Goal: Information Seeking & Learning: Learn about a topic

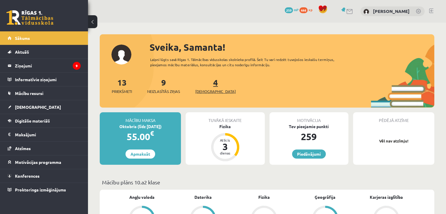
click at [204, 89] on span "[DEMOGRAPHIC_DATA]" at bounding box center [215, 92] width 40 height 6
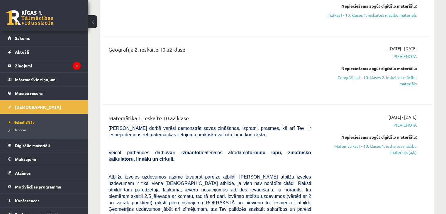
scroll to position [188, 0]
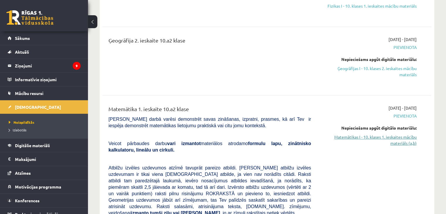
click at [344, 138] on link "Matemātikas I - 10. klases 1. ieskaites mācību materiāls (a,b)" at bounding box center [368, 140] width 97 height 12
click at [390, 144] on link "Matemātikas I - 10. klases 1. ieskaites mācību materiāls (a,b)" at bounding box center [368, 140] width 97 height 12
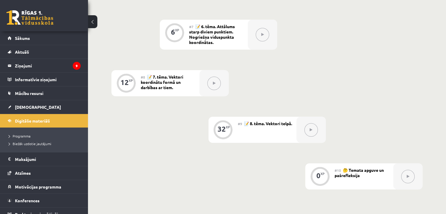
scroll to position [407, 0]
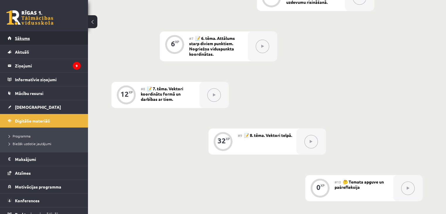
click at [40, 44] on link "Sākums" at bounding box center [44, 37] width 73 height 13
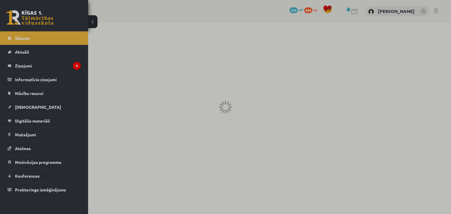
click at [40, 44] on div at bounding box center [225, 107] width 451 height 214
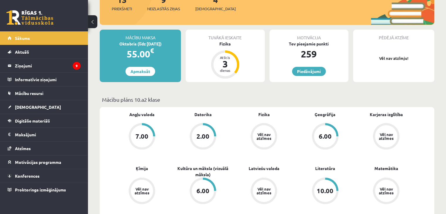
scroll to position [74, 0]
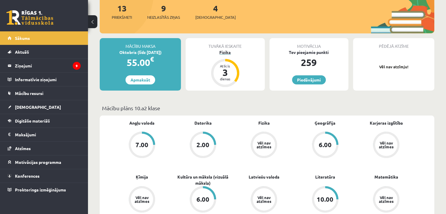
click at [217, 52] on div "Fizika" at bounding box center [225, 52] width 79 height 6
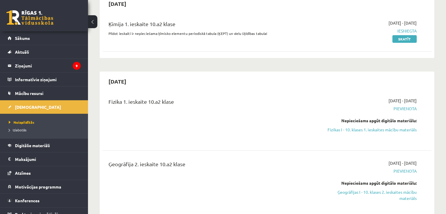
scroll to position [70, 0]
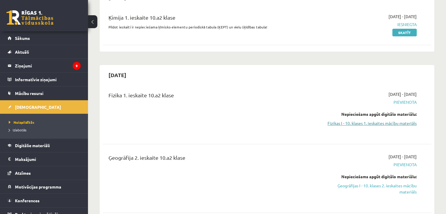
click at [354, 122] on link "Fizikas I - 10. klases 1. ieskaites mācību materiāls" at bounding box center [368, 123] width 97 height 6
click at [253, 27] on p "Pildot ieskaiti ir nepieciešama ķīmisko elementu periodiskā tabula (ĶEPT) un vi…" at bounding box center [210, 26] width 203 height 5
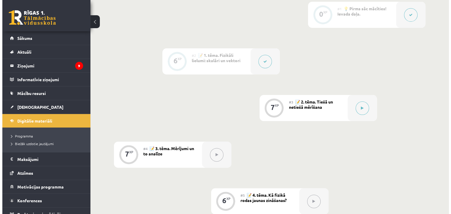
scroll to position [168, 0]
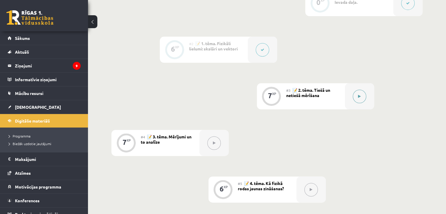
click at [364, 98] on button at bounding box center [359, 96] width 13 height 13
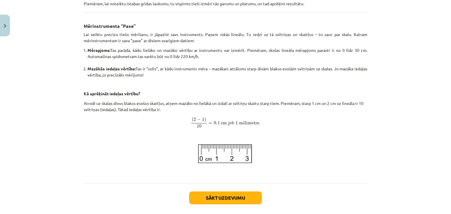
scroll to position [212, 0]
click at [199, 209] on div "Sākt uzdevumu Aizvērt" at bounding box center [225, 203] width 283 height 41
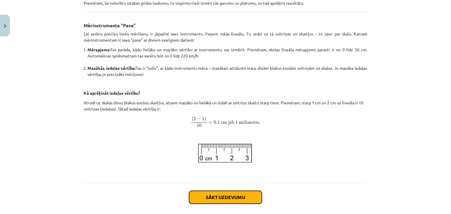
click at [205, 197] on button "Sākt uzdevumu" at bounding box center [225, 197] width 73 height 13
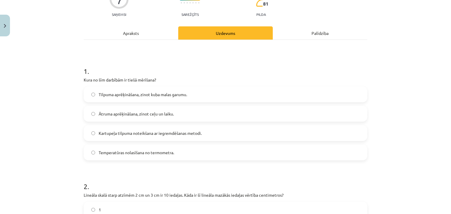
scroll to position [60, 0]
click at [275, 158] on label "Temperatūras nolasīšana no termometra." at bounding box center [225, 152] width 282 height 15
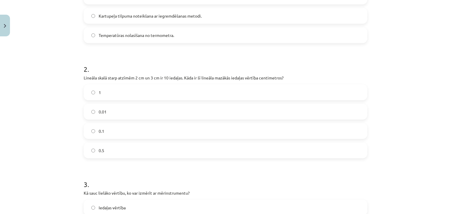
scroll to position [178, 0]
click at [356, 134] on label "0.1" at bounding box center [225, 130] width 282 height 15
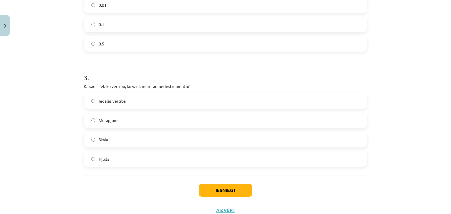
scroll to position [284, 0]
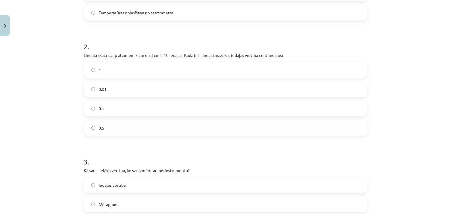
click at [425, 78] on div "Mācību tēma: Fizikas i - 10. klases 1. ieskaites mācību materiāls #3 📝 2. tēma.…" at bounding box center [225, 107] width 451 height 214
click at [100, 95] on label "0.01" at bounding box center [225, 88] width 282 height 15
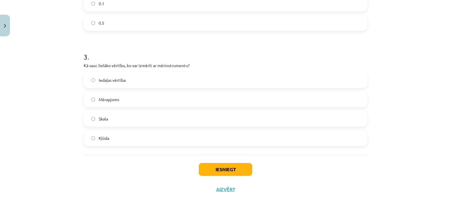
scroll to position [304, 0]
click at [192, 83] on label "Iedaļas vērtība" at bounding box center [225, 80] width 282 height 15
click at [225, 172] on button "Iesniegt" at bounding box center [225, 169] width 53 height 13
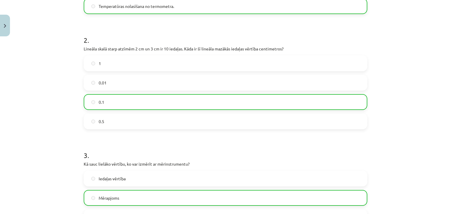
scroll to position [323, 0]
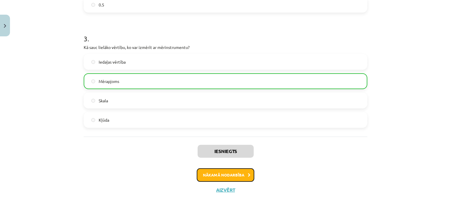
click at [211, 178] on button "Nākamā nodarbība" at bounding box center [225, 174] width 57 height 13
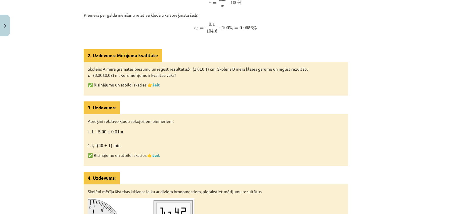
scroll to position [254, 0]
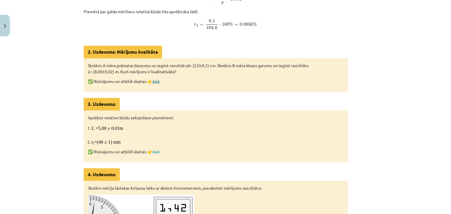
click at [154, 81] on link "šeit" at bounding box center [155, 81] width 7 height 5
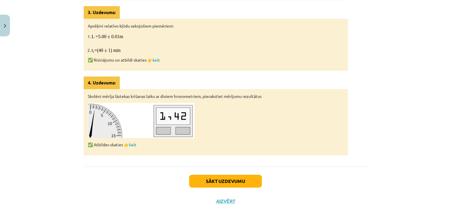
scroll to position [346, 0]
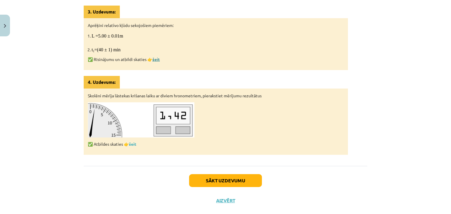
click at [158, 59] on link "šeit" at bounding box center [155, 59] width 7 height 5
click at [228, 184] on button "Sākt uzdevumu" at bounding box center [225, 180] width 73 height 13
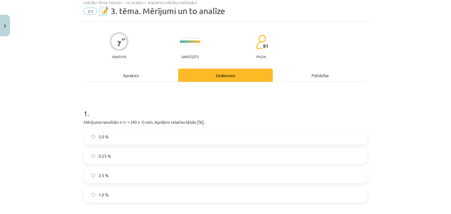
scroll to position [15, 0]
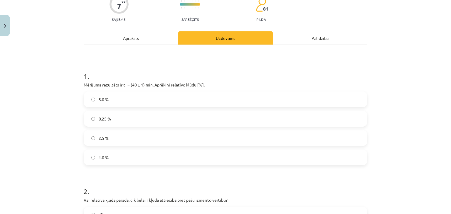
click at [114, 39] on div "Apraksts" at bounding box center [131, 37] width 94 height 13
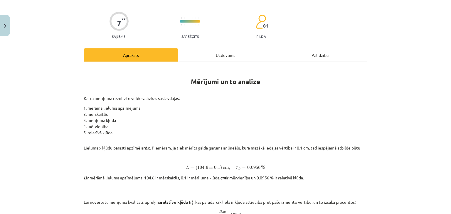
click at [200, 49] on div "Uzdevums" at bounding box center [225, 54] width 94 height 13
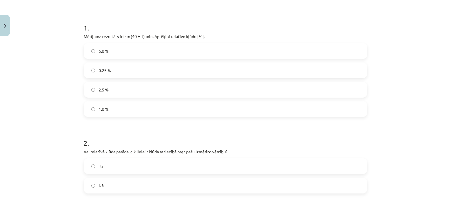
scroll to position [104, 0]
click at [84, 47] on label "5.0 %" at bounding box center [225, 50] width 282 height 15
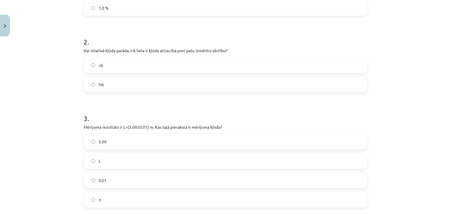
scroll to position [204, 0]
click at [266, 73] on div "Jā Nē" at bounding box center [225, 74] width 283 height 35
click at [264, 68] on label "Jā" at bounding box center [225, 65] width 282 height 15
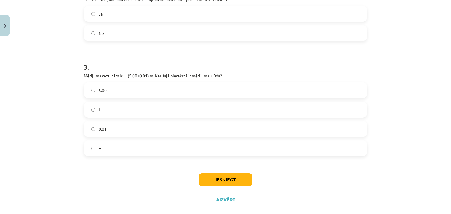
scroll to position [266, 0]
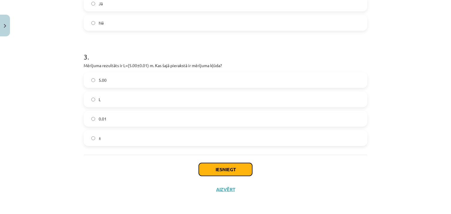
click at [201, 172] on button "Iesniegt" at bounding box center [225, 169] width 53 height 13
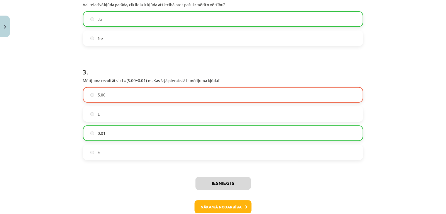
scroll to position [284, 0]
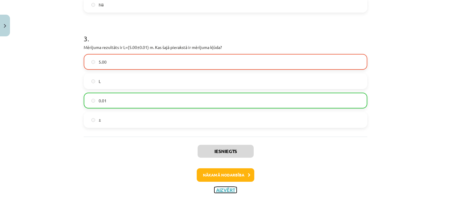
click at [221, 189] on button "Aizvērt" at bounding box center [225, 190] width 22 height 6
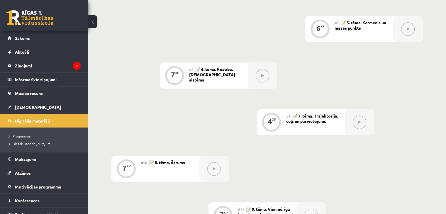
scroll to position [422, 0]
click at [17, 43] on link "Sākums" at bounding box center [44, 37] width 73 height 13
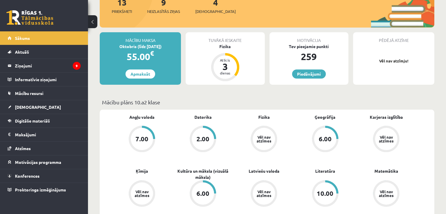
scroll to position [79, 0]
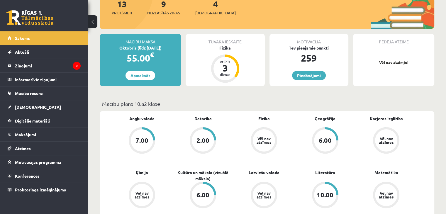
click at [222, 50] on div "Tuvākā ieskaite Fizika Atlicis 3 dienas" at bounding box center [225, 60] width 79 height 53
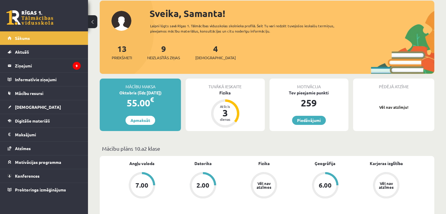
scroll to position [0, 0]
